Goal: Information Seeking & Learning: Learn about a topic

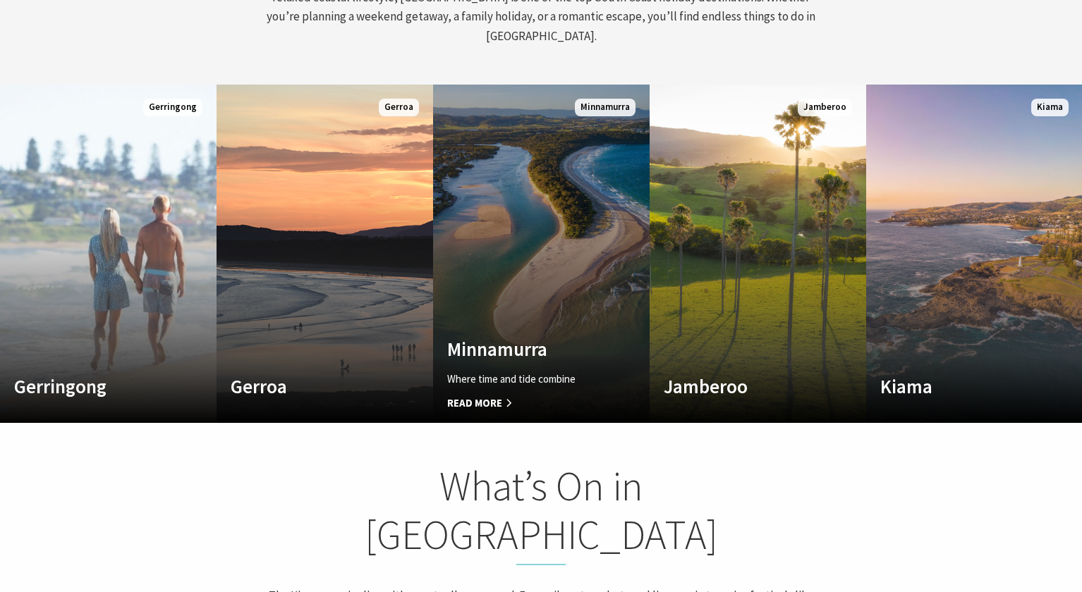
scroll to position [776, 0]
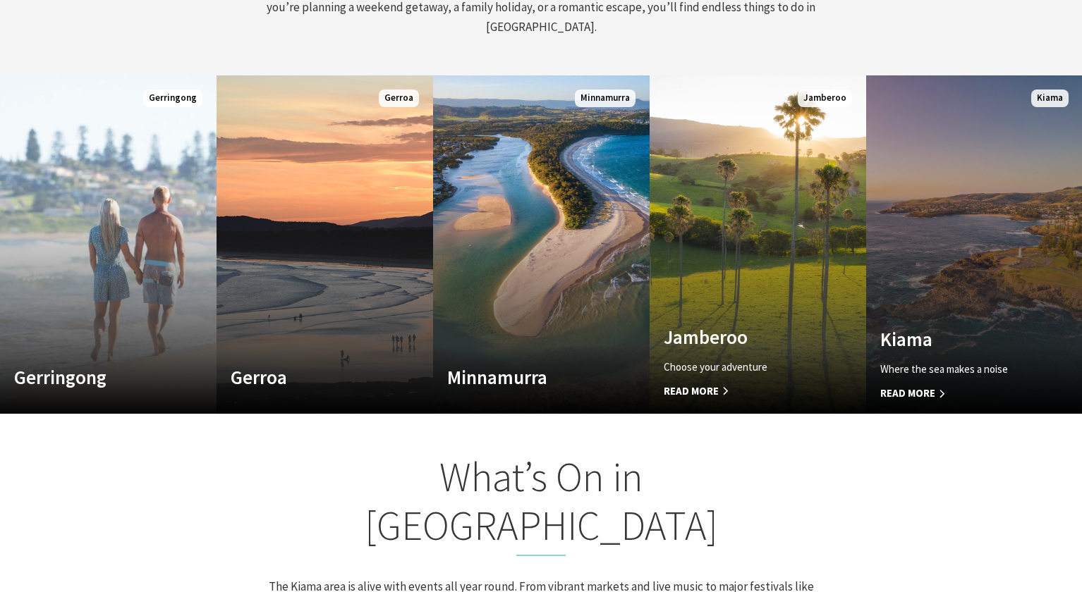
click at [929, 282] on link "Custom Image Used [GEOGRAPHIC_DATA] Where the sea makes a noise Read More [GEOG…" at bounding box center [974, 244] width 217 height 339
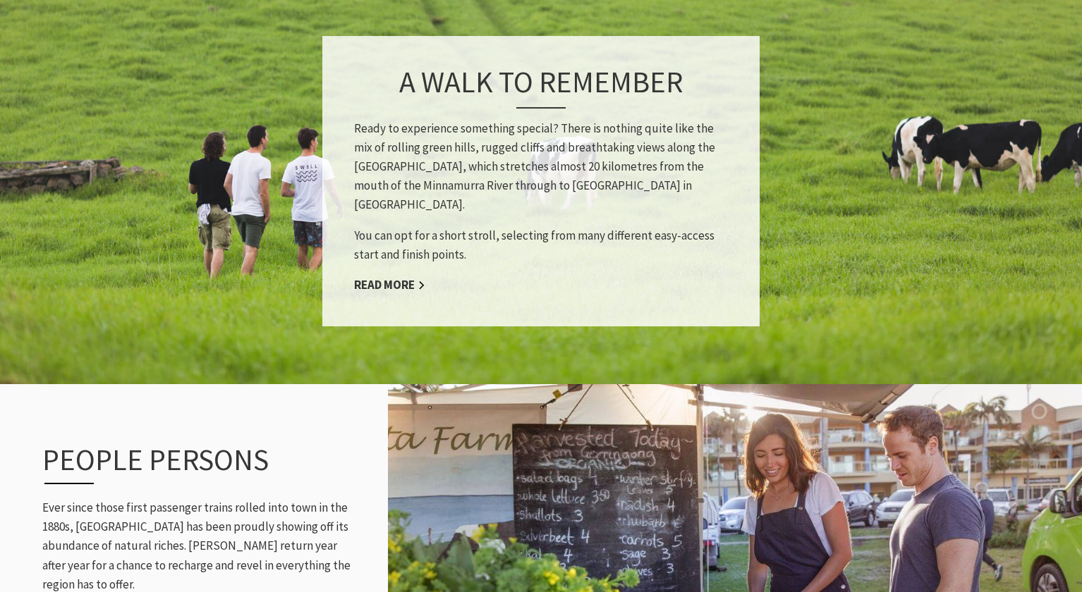
scroll to position [1552, 0]
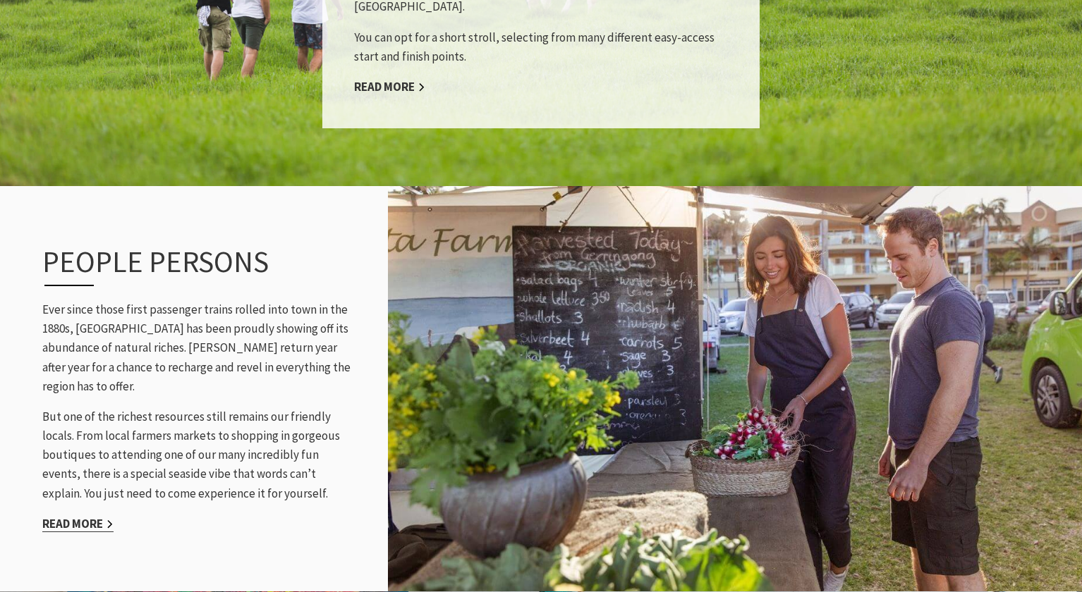
click at [70, 516] on link "Read More" at bounding box center [77, 524] width 71 height 16
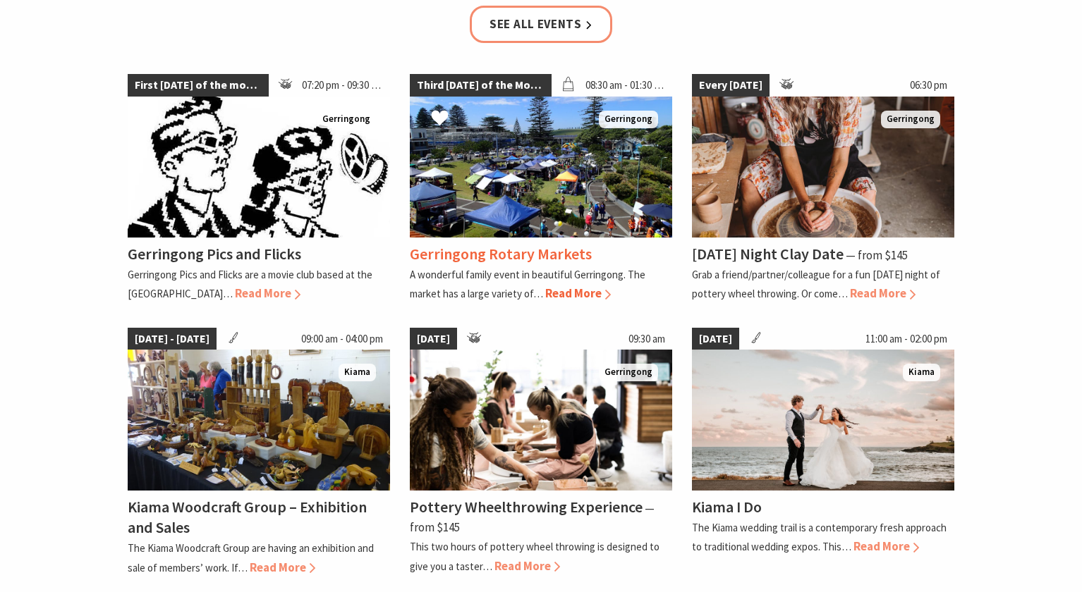
scroll to position [2469, 0]
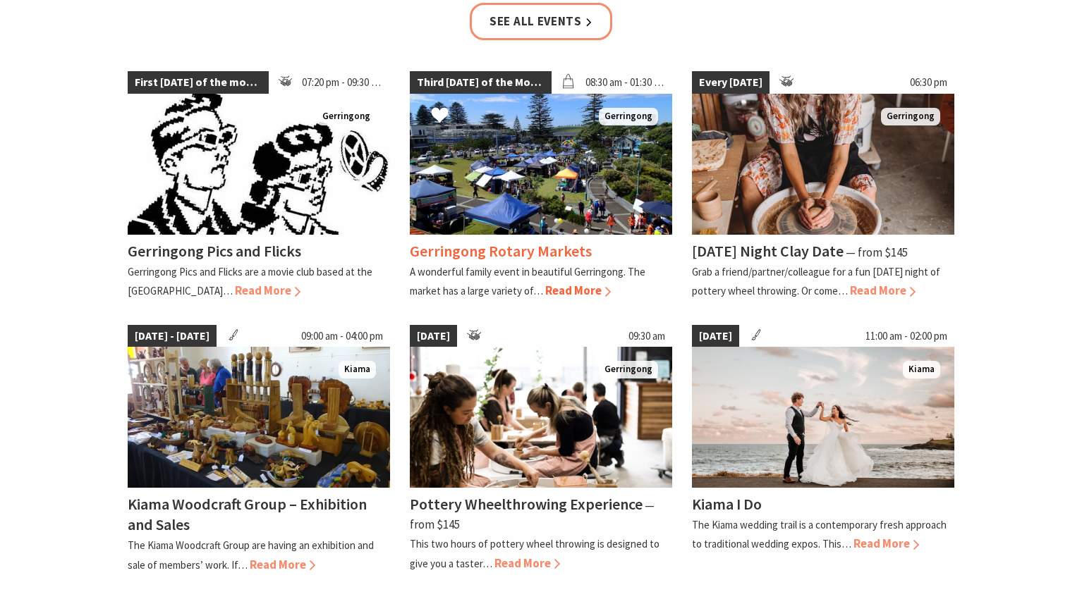
click at [483, 251] on h4 "Gerringong Rotary Markets" at bounding box center [501, 251] width 182 height 20
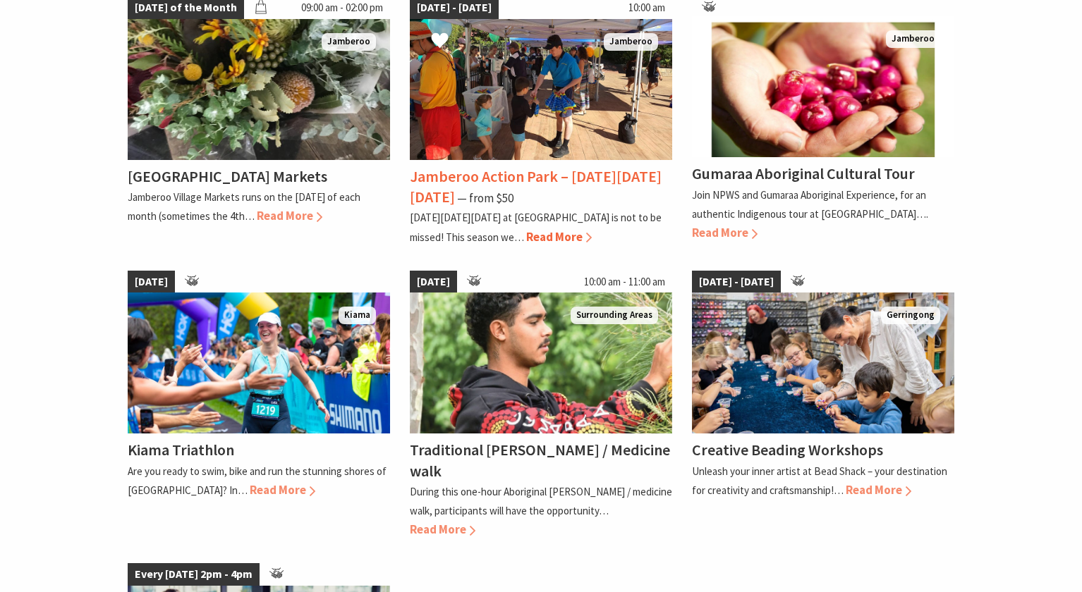
scroll to position [3668, 0]
